Goal: Task Accomplishment & Management: Use online tool/utility

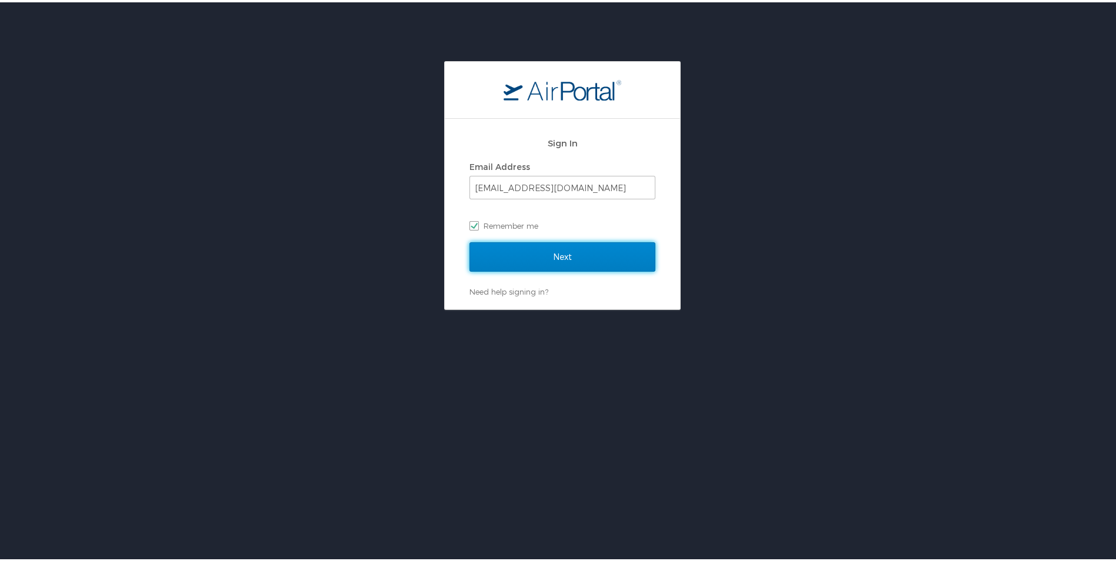
click at [520, 252] on input "Next" at bounding box center [563, 254] width 186 height 29
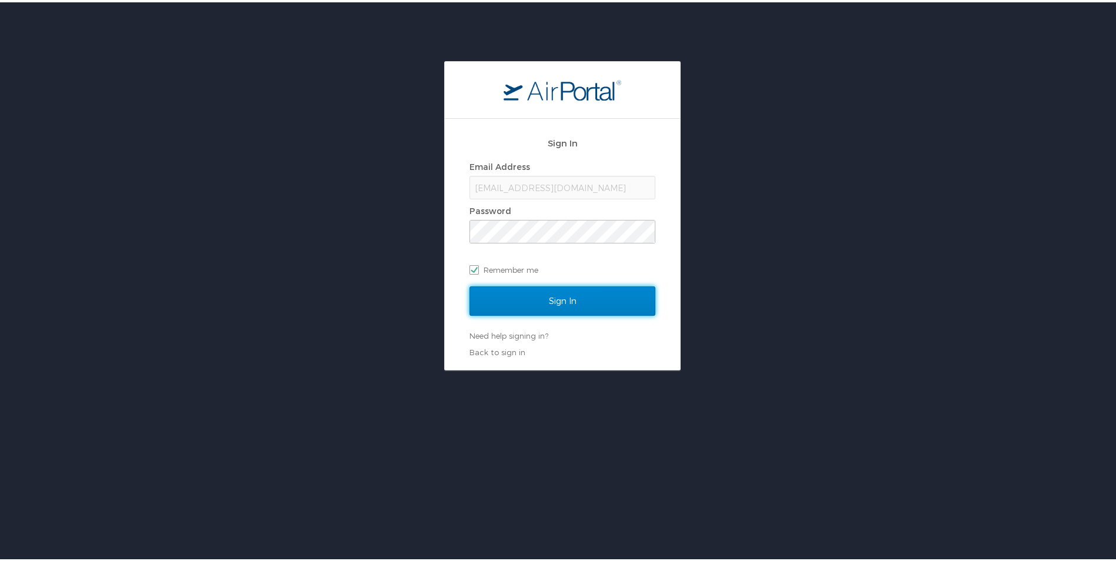
click at [522, 294] on input "Sign In" at bounding box center [563, 298] width 186 height 29
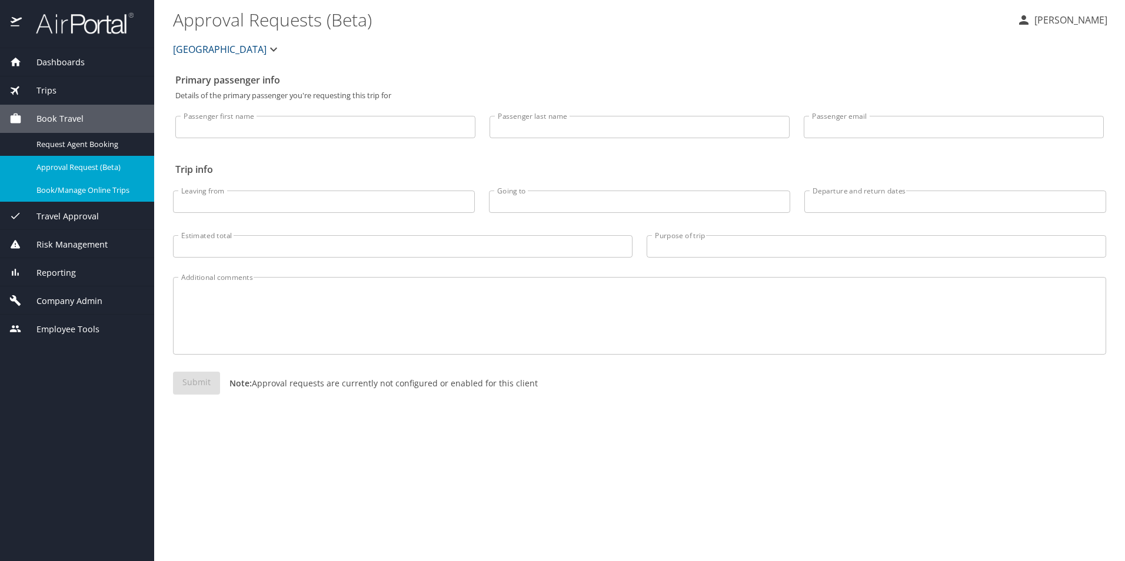
click at [61, 189] on span "Book/Manage Online Trips" at bounding box center [88, 190] width 104 height 11
